Goal: Find specific page/section: Find specific page/section

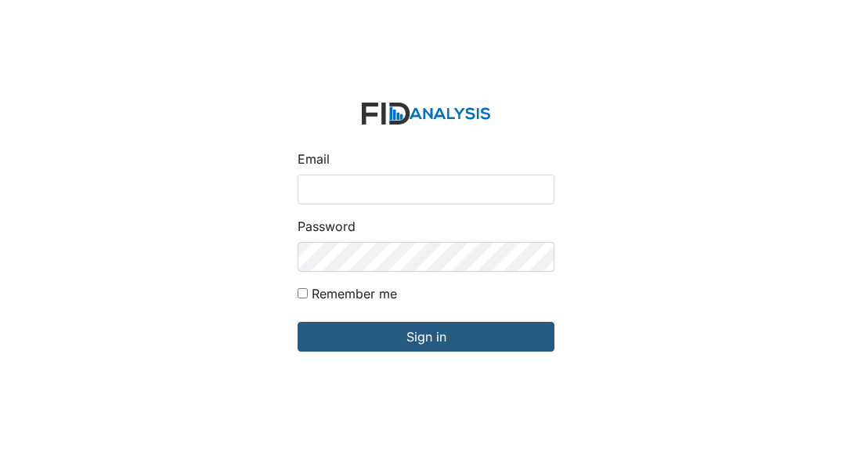
click at [322, 183] on input "Email" at bounding box center [425, 190] width 257 height 30
type input "[EMAIL_ADDRESS][DOMAIN_NAME]"
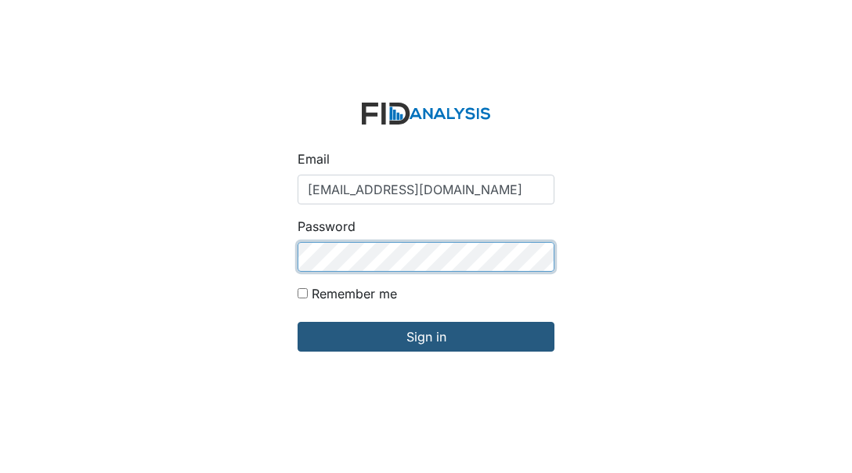
click at [297, 322] on input "Sign in" at bounding box center [425, 337] width 257 height 30
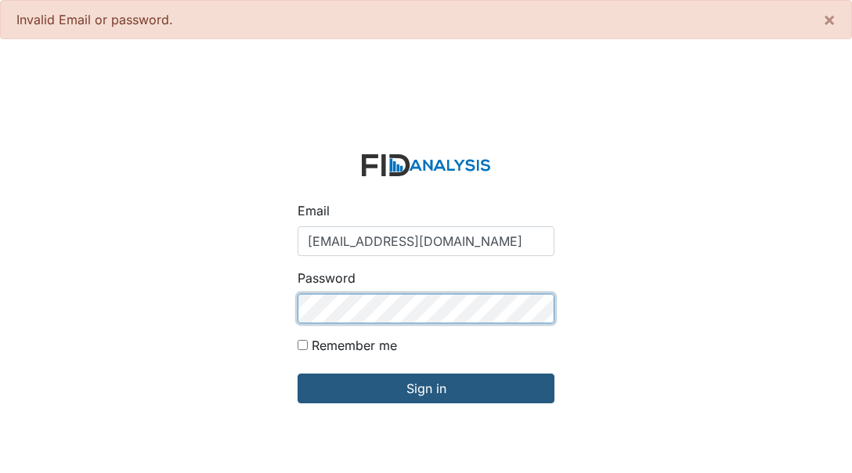
click at [297, 373] on input "Sign in" at bounding box center [425, 388] width 257 height 30
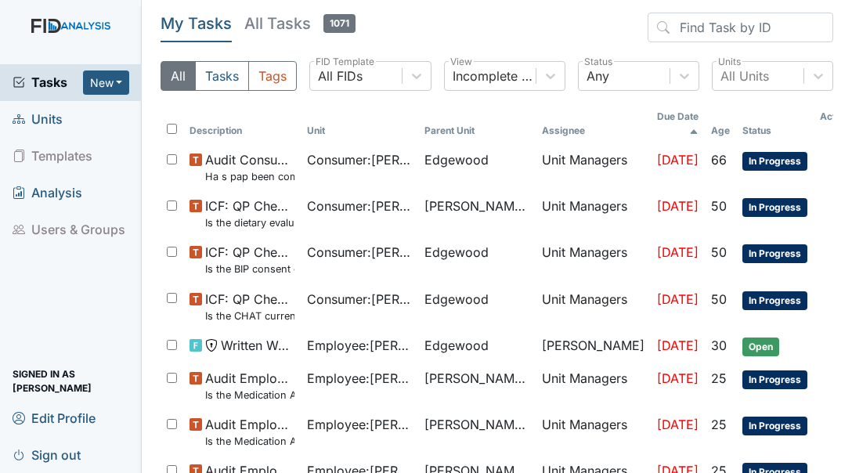
click at [51, 123] on span "Units" at bounding box center [38, 119] width 50 height 24
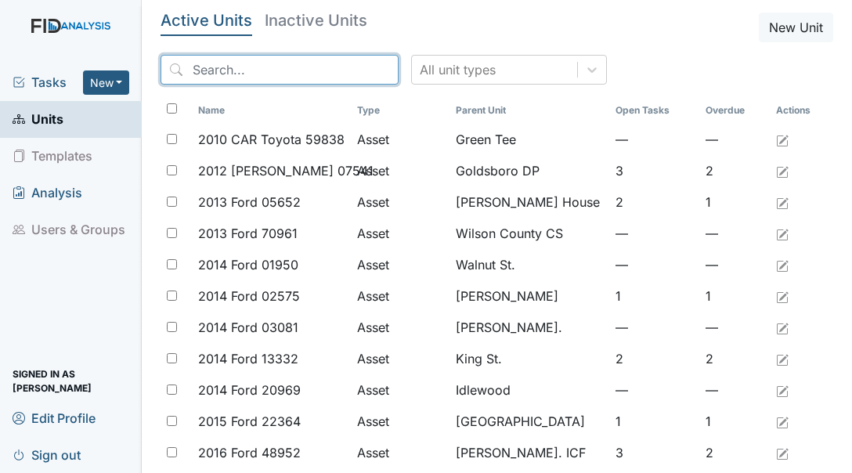
click at [204, 66] on input "search" at bounding box center [279, 70] width 238 height 30
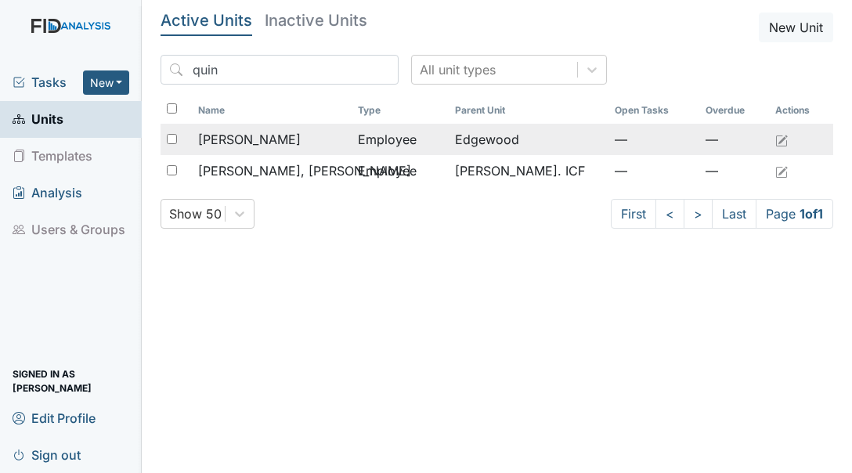
click at [270, 145] on span "[PERSON_NAME]" at bounding box center [249, 139] width 103 height 19
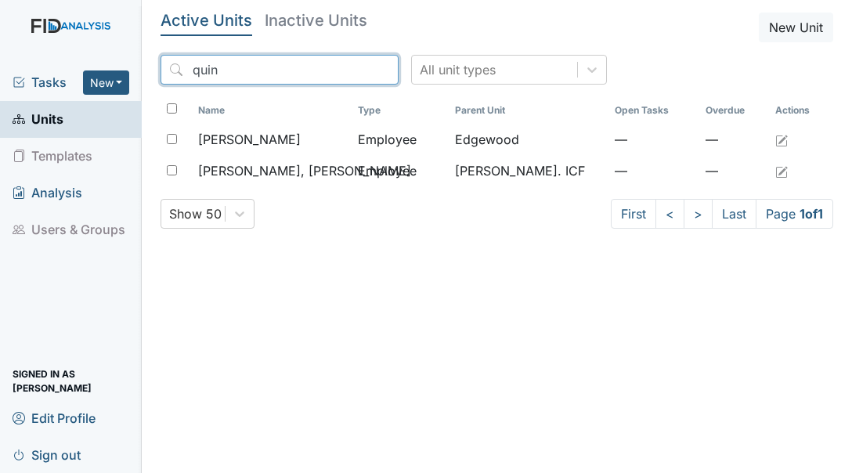
drag, startPoint x: 258, startPoint y: 71, endPoint x: 155, endPoint y: 83, distance: 103.2
click at [155, 83] on main "Active Units Inactive Units New Unit quin All unit types Name Type Parent Unit …" at bounding box center [497, 236] width 710 height 473
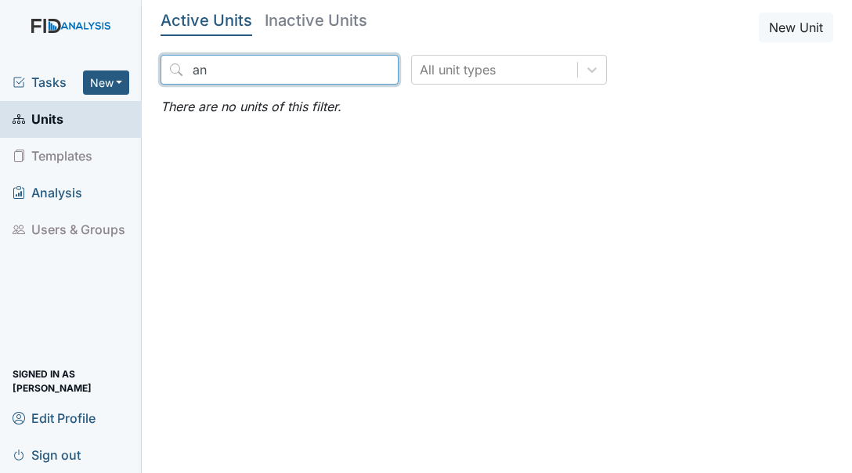
type input "a"
